Goal: Task Accomplishment & Management: Use online tool/utility

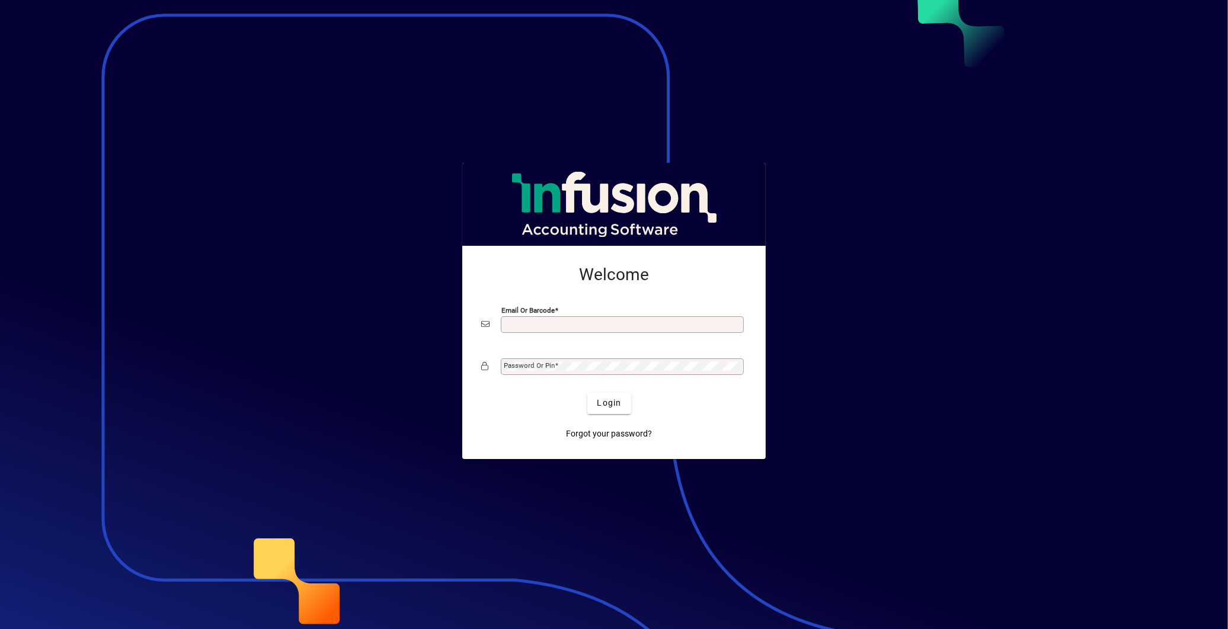
click at [513, 316] on div "Email or Barcode" at bounding box center [622, 324] width 243 height 17
click at [516, 326] on input "Email or Barcode" at bounding box center [623, 324] width 239 height 9
type input "**********"
click at [550, 370] on mat-label "Password or Pin" at bounding box center [529, 366] width 51 height 8
click at [587, 393] on button "Login" at bounding box center [608, 403] width 43 height 21
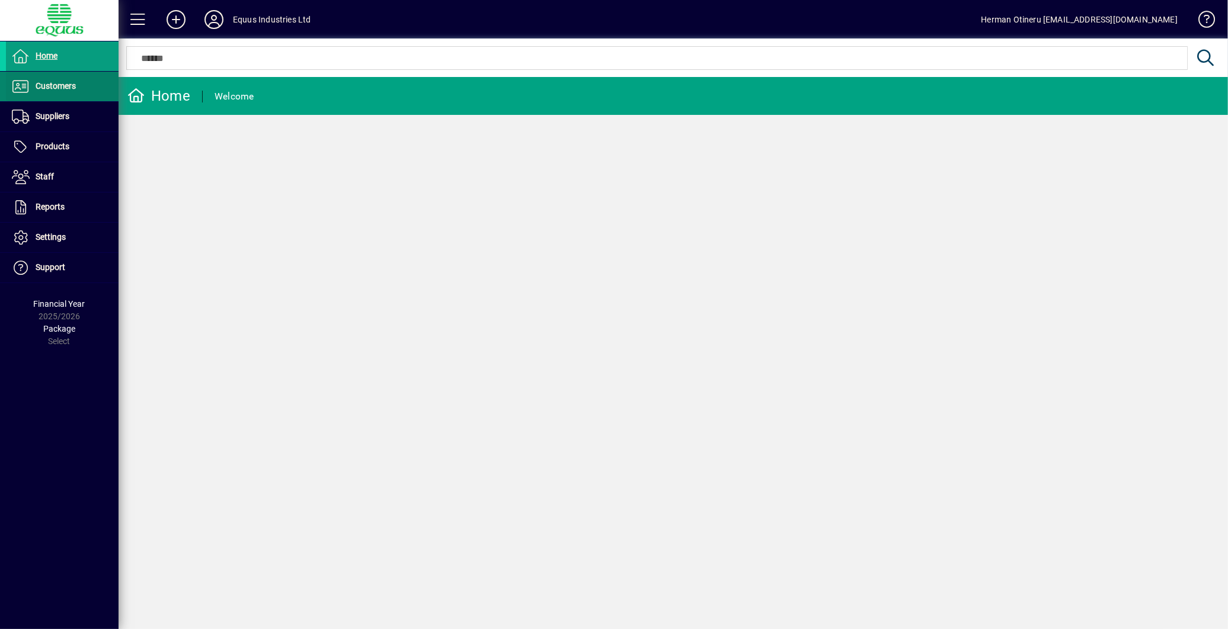
click at [48, 84] on span "Customers" at bounding box center [56, 85] width 40 height 9
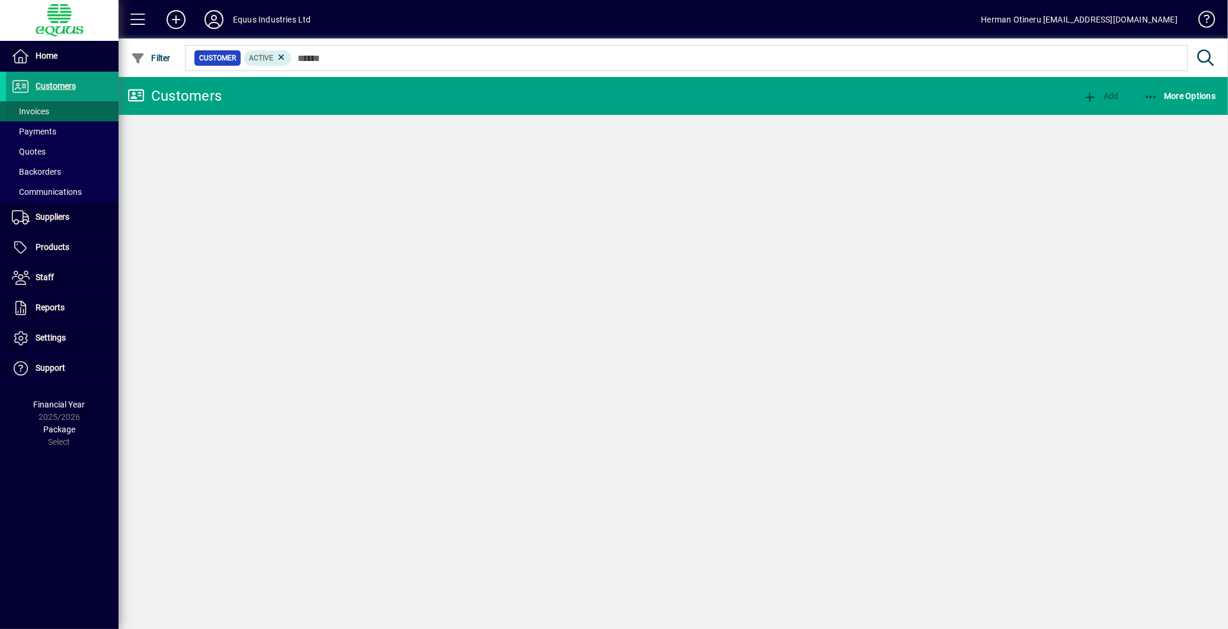
click at [33, 109] on span "Invoices" at bounding box center [30, 111] width 37 height 9
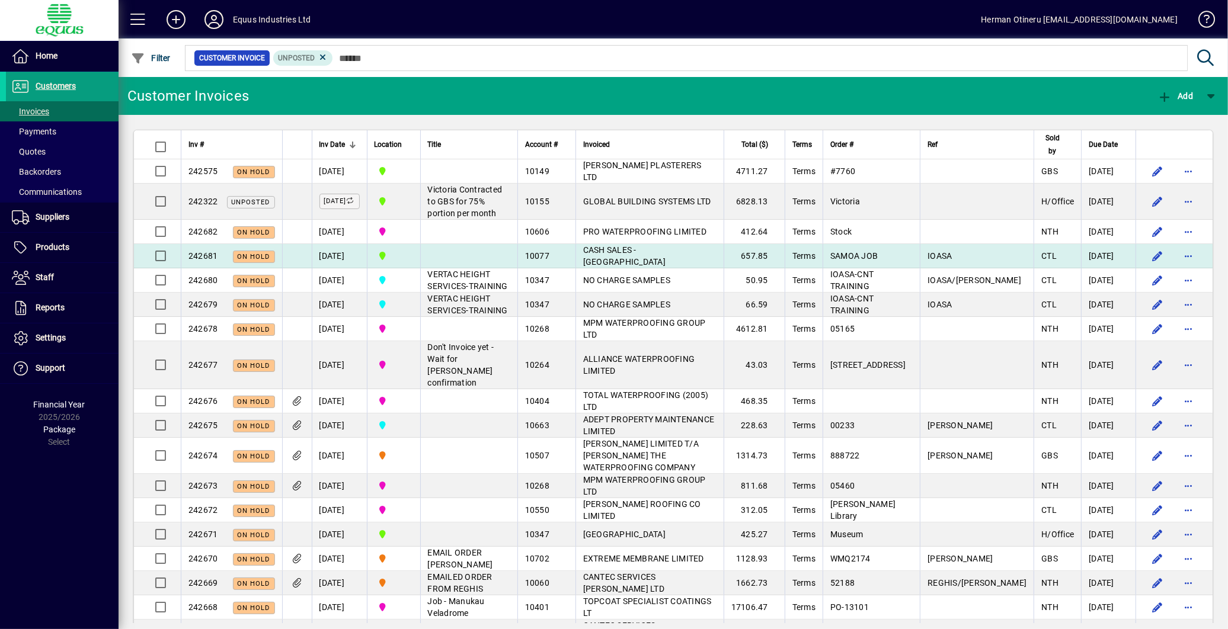
click at [666, 267] on span "CASH SALES - [GEOGRAPHIC_DATA]" at bounding box center [624, 255] width 82 height 21
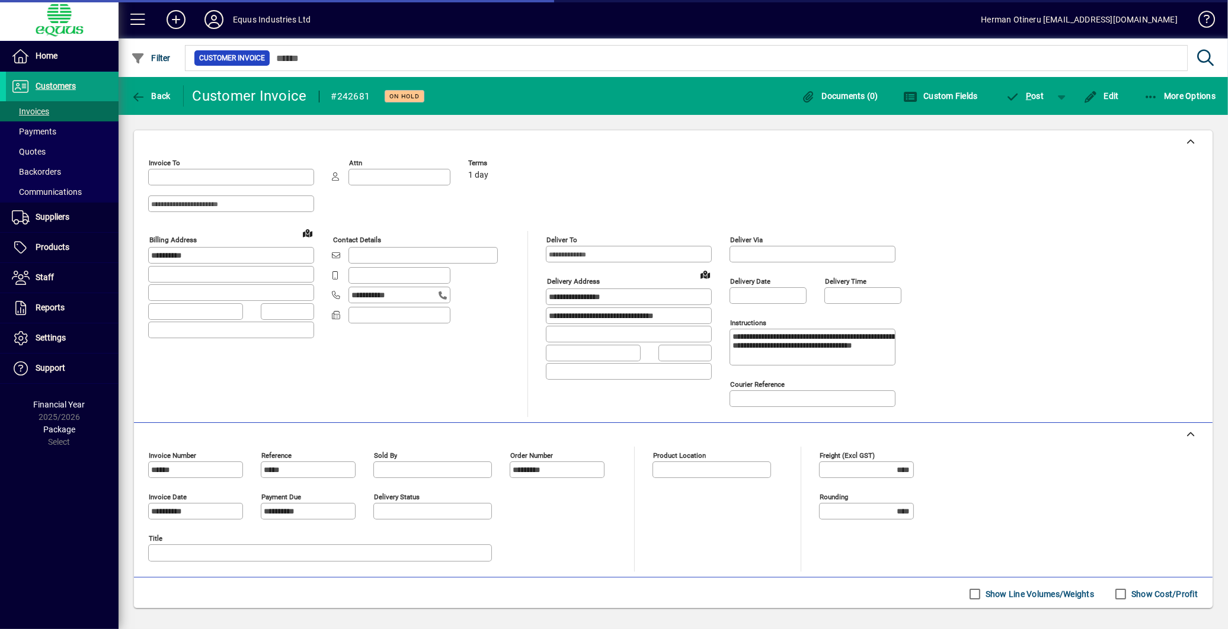
type input "**********"
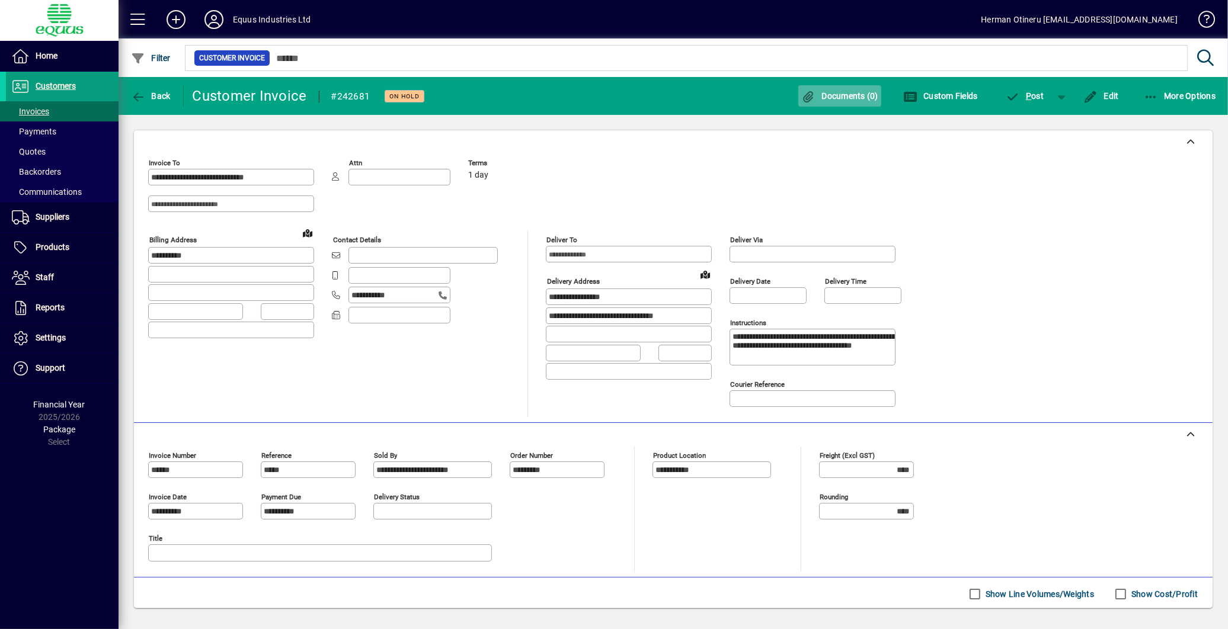
click at [839, 101] on span "button" at bounding box center [839, 96] width 83 height 28
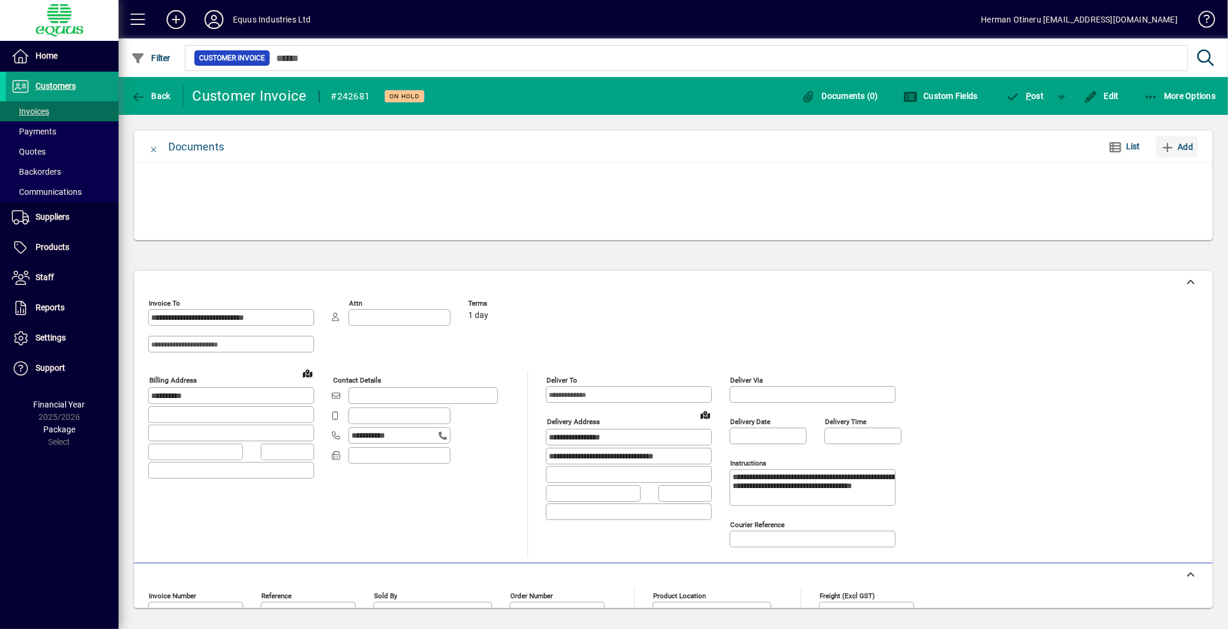
click at [1183, 149] on span "Add" at bounding box center [1176, 146] width 33 height 19
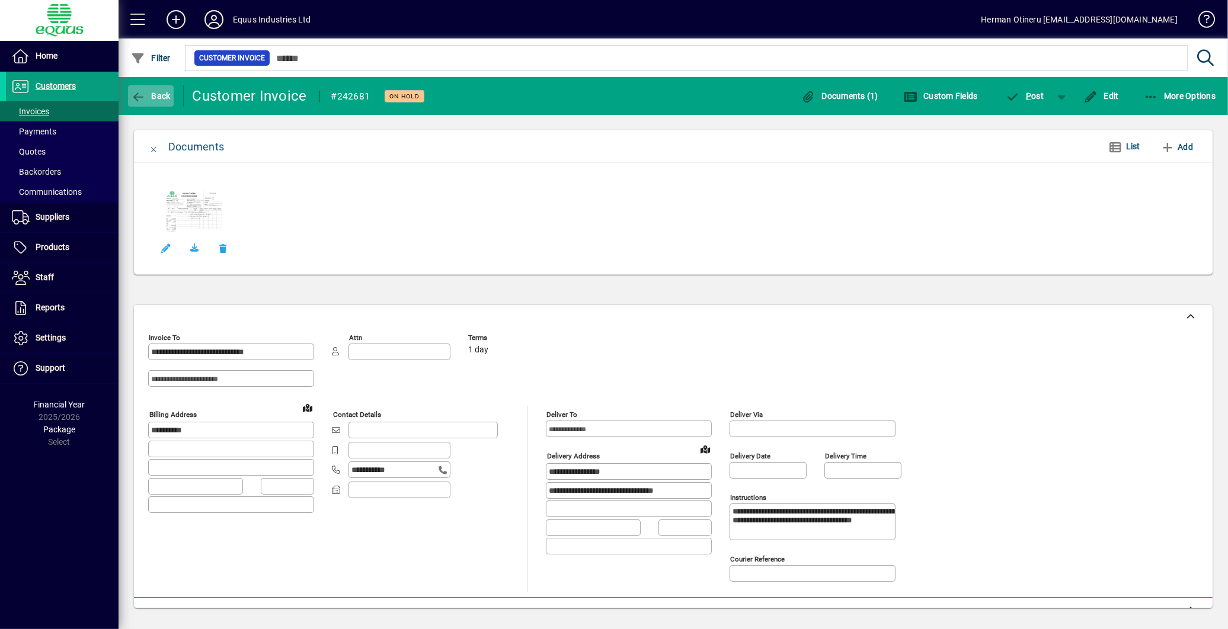
click at [156, 101] on span "button" at bounding box center [151, 96] width 46 height 28
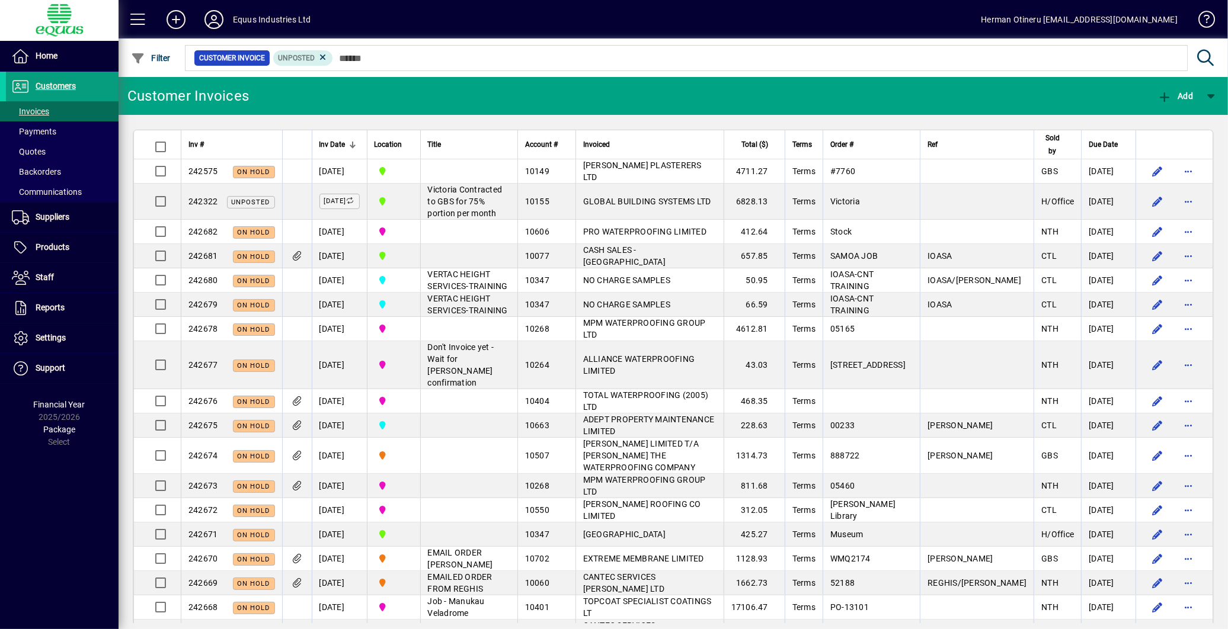
click at [215, 11] on icon at bounding box center [214, 19] width 24 height 19
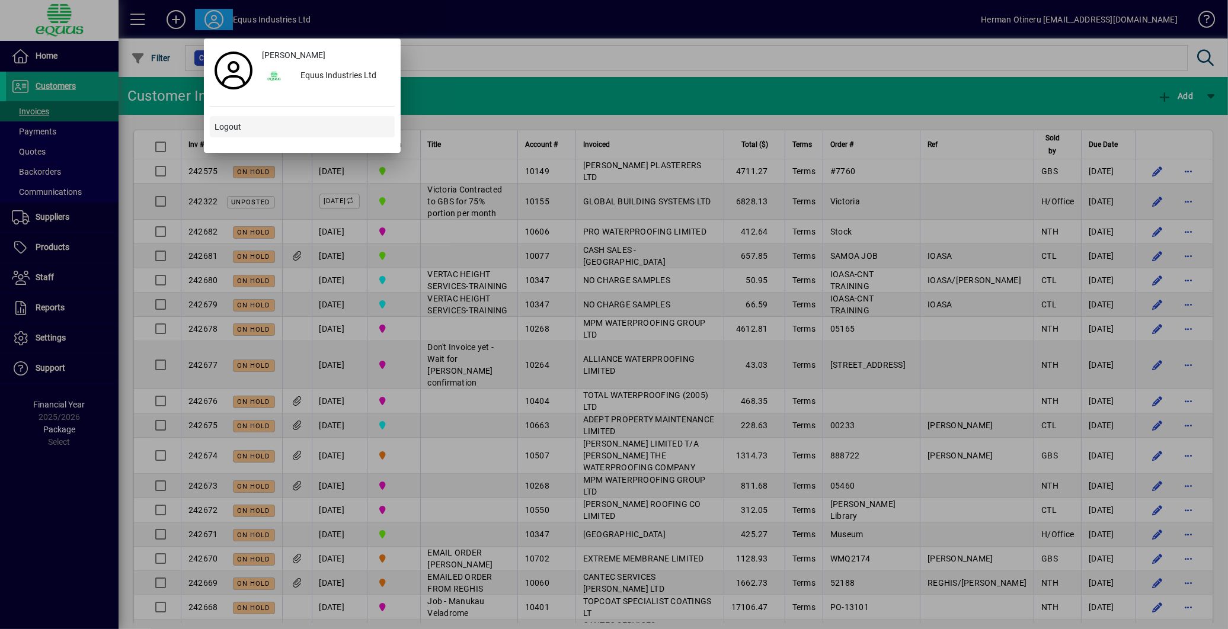
click at [232, 122] on span "Logout" at bounding box center [228, 127] width 27 height 12
